Goal: Information Seeking & Learning: Learn about a topic

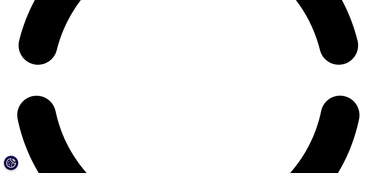
scroll to position [2440, 0]
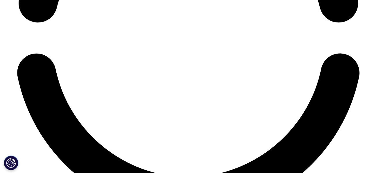
scroll to position [2469, 0]
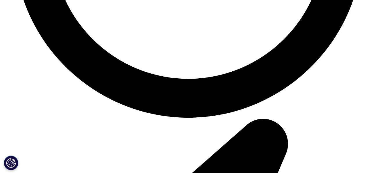
scroll to position [2615, 0]
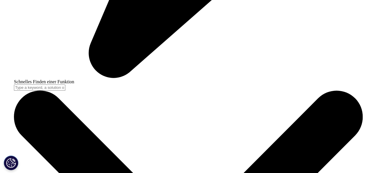
scroll to position [1540, 0]
